Goal: Register for event/course

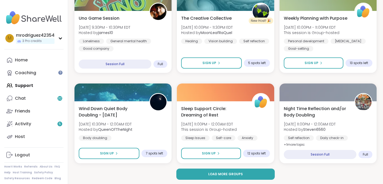
scroll to position [4284, 0]
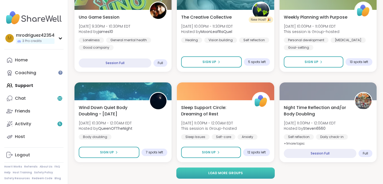
click at [227, 172] on span "Load more groups" at bounding box center [225, 173] width 35 height 5
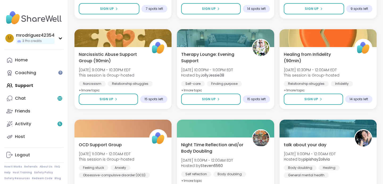
scroll to position [4507, 0]
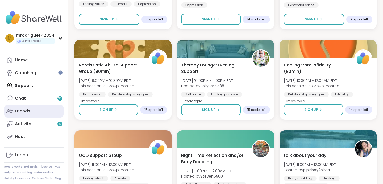
click at [25, 110] on div "Friends" at bounding box center [22, 111] width 15 height 6
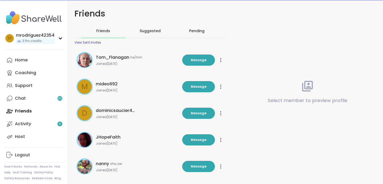
scroll to position [19, 0]
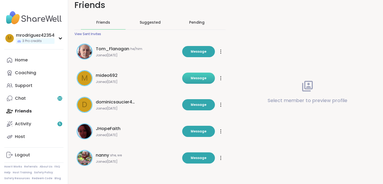
click at [198, 75] on button "Message" at bounding box center [198, 78] width 33 height 11
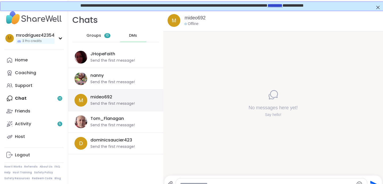
click at [120, 102] on div "Send the first message!" at bounding box center [112, 103] width 44 height 5
click at [271, 95] on icon at bounding box center [274, 94] width 8 height 8
click at [215, 16] on div "mideo692" at bounding box center [282, 18] width 194 height 7
click at [196, 19] on link "mideo692" at bounding box center [195, 18] width 21 height 7
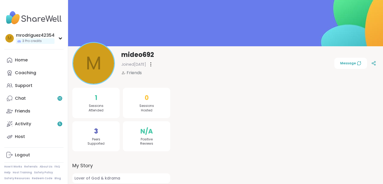
scroll to position [35, 0]
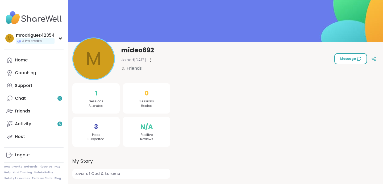
click at [352, 57] on span "Message" at bounding box center [350, 58] width 21 height 5
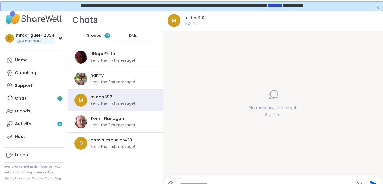
click at [26, 99] on div "Home Coaching Support Chat 10 Friends Activity 5 Host" at bounding box center [33, 98] width 59 height 89
click at [80, 99] on span "m" at bounding box center [81, 100] width 5 height 8
click at [104, 98] on div "mideo692" at bounding box center [101, 97] width 22 height 6
click at [98, 96] on div "mideo692" at bounding box center [101, 97] width 22 height 6
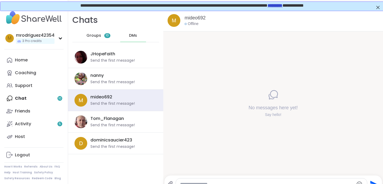
click at [274, 94] on icon at bounding box center [273, 95] width 11 height 11
click at [282, 6] on link "*********" at bounding box center [274, 5] width 15 height 4
click at [92, 99] on div "mideo692" at bounding box center [101, 97] width 22 height 6
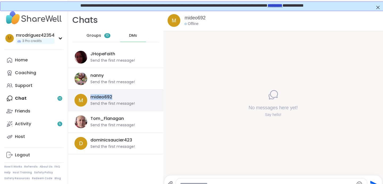
click at [101, 95] on div "mideo692" at bounding box center [101, 97] width 22 height 6
click at [18, 98] on div "Home Coaching Support Chat 10 Friends Activity 5 Host" at bounding box center [33, 98] width 59 height 89
click at [82, 95] on div "m" at bounding box center [81, 100] width 13 height 13
click at [133, 33] on span "DMs" at bounding box center [133, 35] width 8 height 5
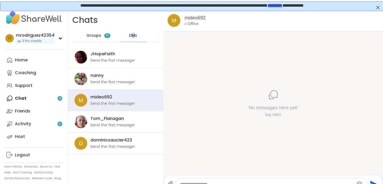
click at [133, 34] on span "DMs" at bounding box center [133, 35] width 8 height 5
click at [130, 33] on span "DMs" at bounding box center [133, 35] width 8 height 5
click at [171, 45] on div "No messages here yet! Say hello!" at bounding box center [273, 103] width 220 height 144
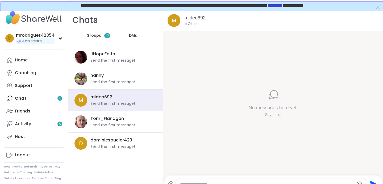
click at [268, 95] on icon at bounding box center [273, 95] width 11 height 11
click at [136, 36] on span "DMs" at bounding box center [133, 35] width 8 height 5
click at [133, 35] on span "DMs" at bounding box center [133, 35] width 8 height 5
click at [210, 20] on div "mideo692" at bounding box center [282, 18] width 194 height 7
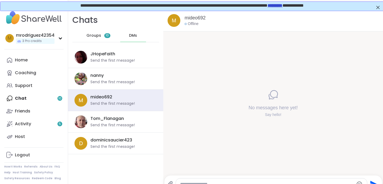
click at [183, 19] on div "m mideo692 Offline" at bounding box center [273, 21] width 220 height 22
click at [179, 18] on div "m" at bounding box center [174, 20] width 13 height 13
click at [103, 104] on div "Send the first message!" at bounding box center [112, 103] width 44 height 5
click at [80, 101] on span "m" at bounding box center [81, 100] width 5 height 8
click at [272, 96] on icon at bounding box center [273, 95] width 11 height 11
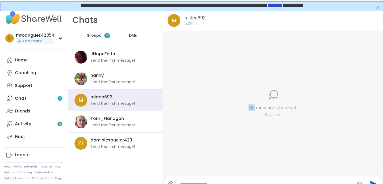
click at [272, 96] on icon at bounding box center [273, 95] width 11 height 11
click at [271, 116] on div "Say hello!" at bounding box center [273, 114] width 49 height 5
drag, startPoint x: 274, startPoint y: 96, endPoint x: 267, endPoint y: 93, distance: 7.5
click at [273, 95] on icon at bounding box center [273, 95] width 11 height 11
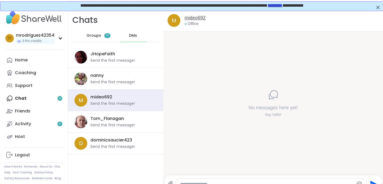
click at [199, 17] on link "mideo692" at bounding box center [195, 18] width 21 height 7
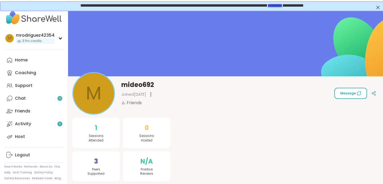
click at [360, 92] on icon at bounding box center [359, 93] width 4 height 4
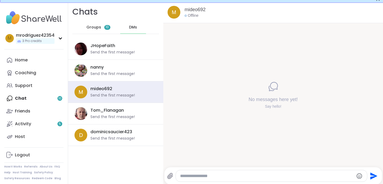
scroll to position [10, 0]
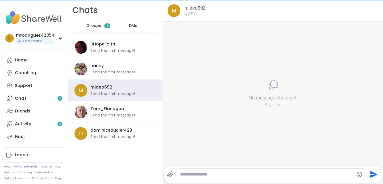
click at [185, 174] on textarea "Type your message" at bounding box center [267, 174] width 174 height 5
type textarea "**********"
click at [371, 174] on icon "Send" at bounding box center [374, 174] width 9 height 9
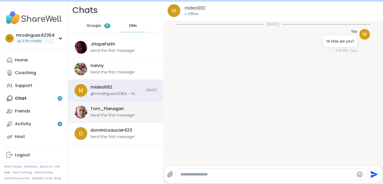
click at [100, 110] on div "Tom_Flanagan" at bounding box center [107, 109] width 34 height 6
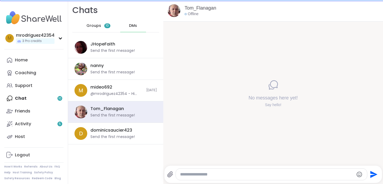
click at [190, 173] on textarea "Type your message" at bounding box center [267, 174] width 174 height 5
type textarea "**********"
click at [373, 173] on icon "Send" at bounding box center [374, 174] width 7 height 7
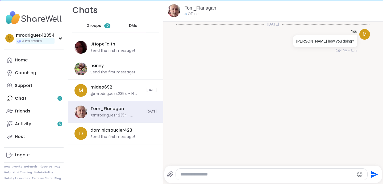
click at [18, 98] on div "Home Coaching Support Chat 10 Friends Activity 5 Host" at bounding box center [33, 98] width 59 height 89
click at [59, 99] on div "Home Coaching Support Chat 10 Friends Activity 5 Host" at bounding box center [33, 98] width 59 height 89
click at [11, 98] on div "Home Coaching Support Chat 10 Friends Activity 5 Host" at bounding box center [33, 98] width 59 height 89
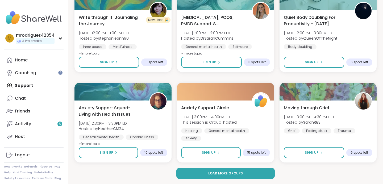
scroll to position [1026, 0]
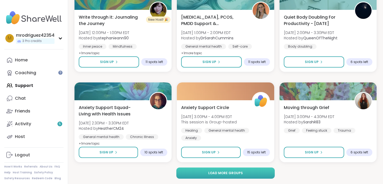
click at [215, 172] on span "Load more groups" at bounding box center [225, 173] width 35 height 5
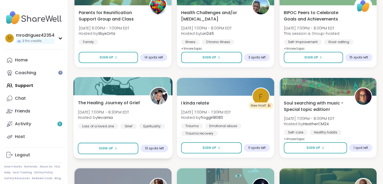
scroll to position [1484, 0]
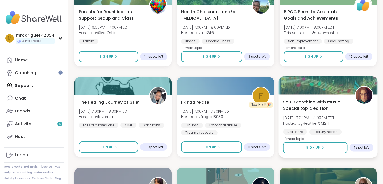
click at [289, 137] on span "+ 1 more topic" at bounding box center [294, 139] width 22 height 4
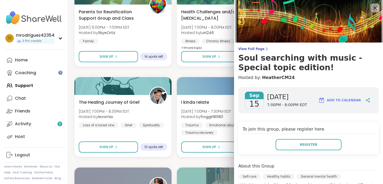
click at [375, 8] on icon at bounding box center [375, 8] width 7 height 7
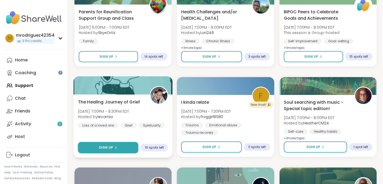
click at [112, 147] on span "Sign Up" at bounding box center [106, 147] width 14 height 5
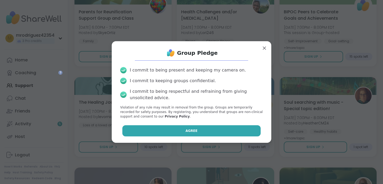
click at [178, 130] on button "Agree" at bounding box center [191, 130] width 139 height 11
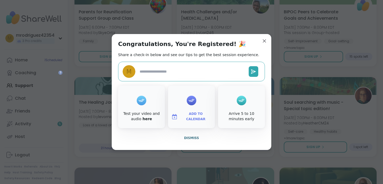
click at [163, 72] on textarea at bounding box center [192, 72] width 109 height 10
type textarea "*"
type textarea "**"
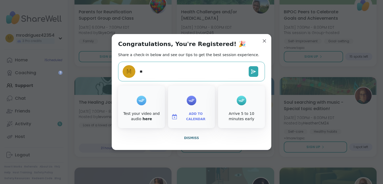
type textarea "*"
type textarea "**"
type textarea "*"
type textarea "****"
type textarea "*"
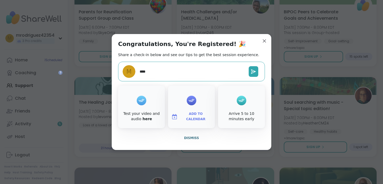
type textarea "*****"
type textarea "*"
type textarea "******"
type textarea "*"
type textarea "********"
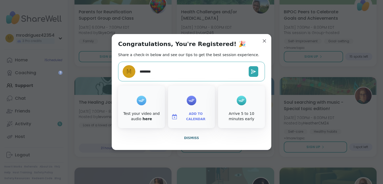
type textarea "*"
type textarea "*********"
type textarea "*"
type textarea "**********"
type textarea "*"
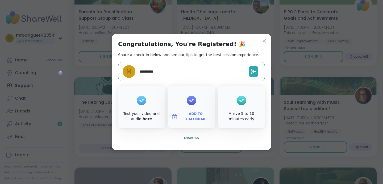
type textarea "**********"
type textarea "*"
type textarea "**********"
type textarea "*"
type textarea "**********"
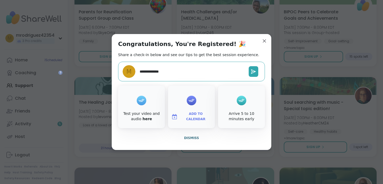
type textarea "*"
type textarea "**********"
type textarea "*"
type textarea "**********"
type textarea "*"
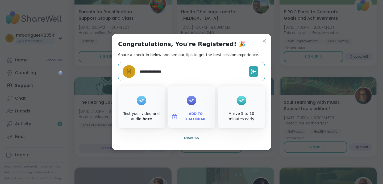
type textarea "**********"
type textarea "*"
type textarea "**********"
click at [255, 71] on icon at bounding box center [253, 71] width 5 height 5
type textarea "*"
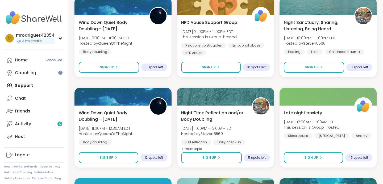
scroll to position [1846, 0]
